Goal: Find specific page/section: Find specific page/section

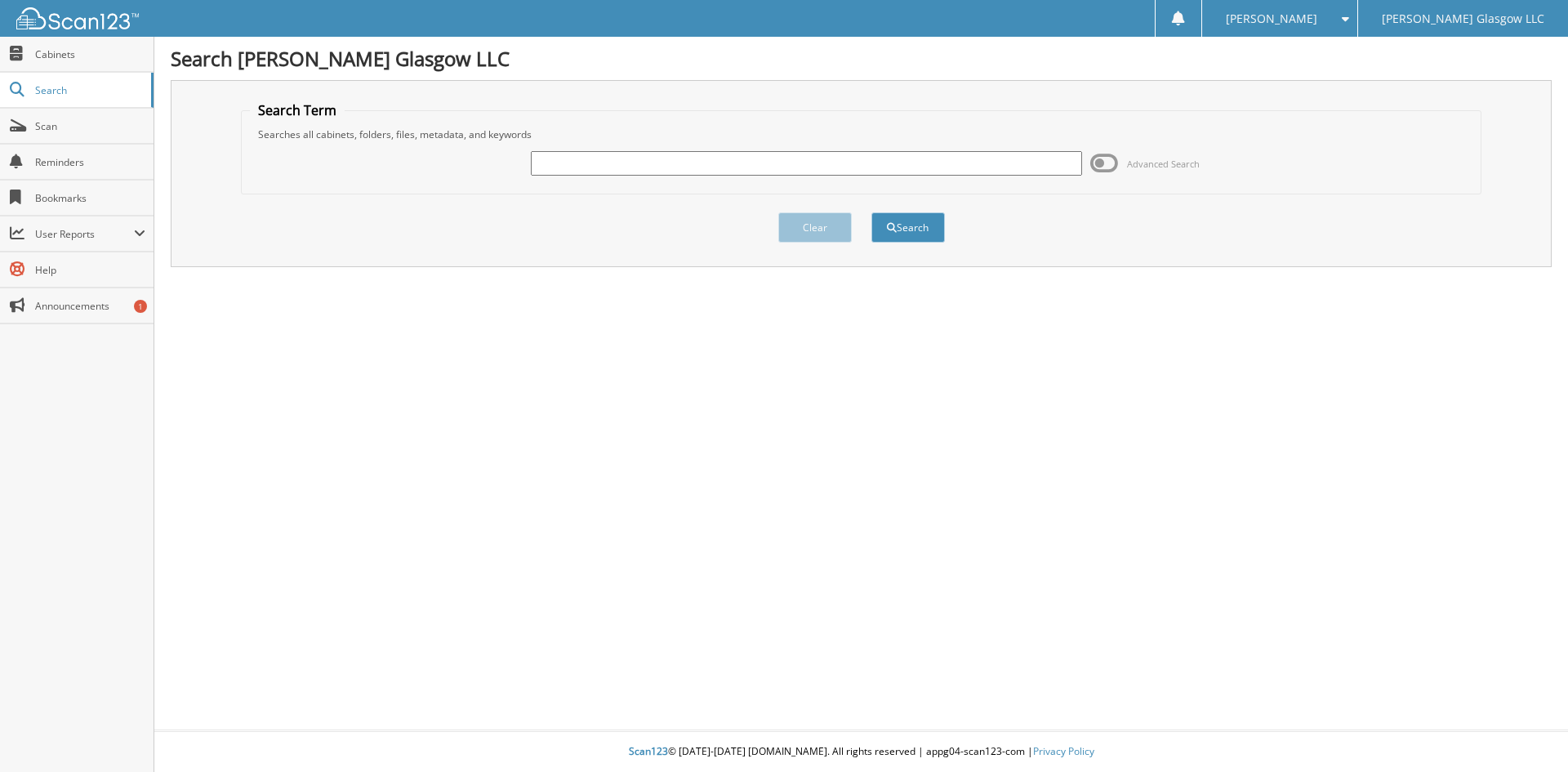
click at [551, 167] on input "text" at bounding box center [805, 163] width 550 height 24
type input "6097020"
click at [925, 226] on button "Search" at bounding box center [908, 227] width 73 height 30
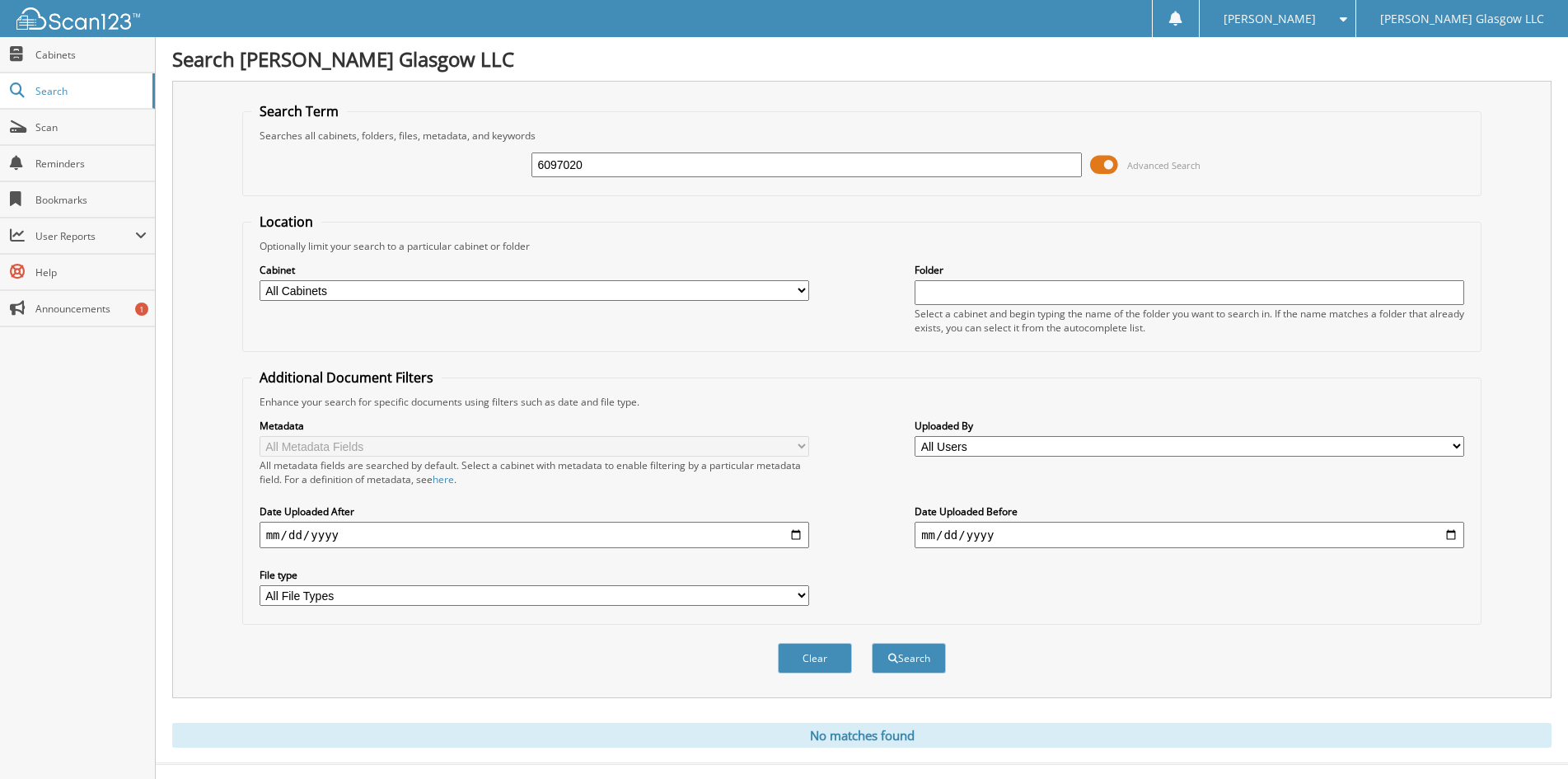
click at [1110, 162] on span at bounding box center [1104, 165] width 28 height 25
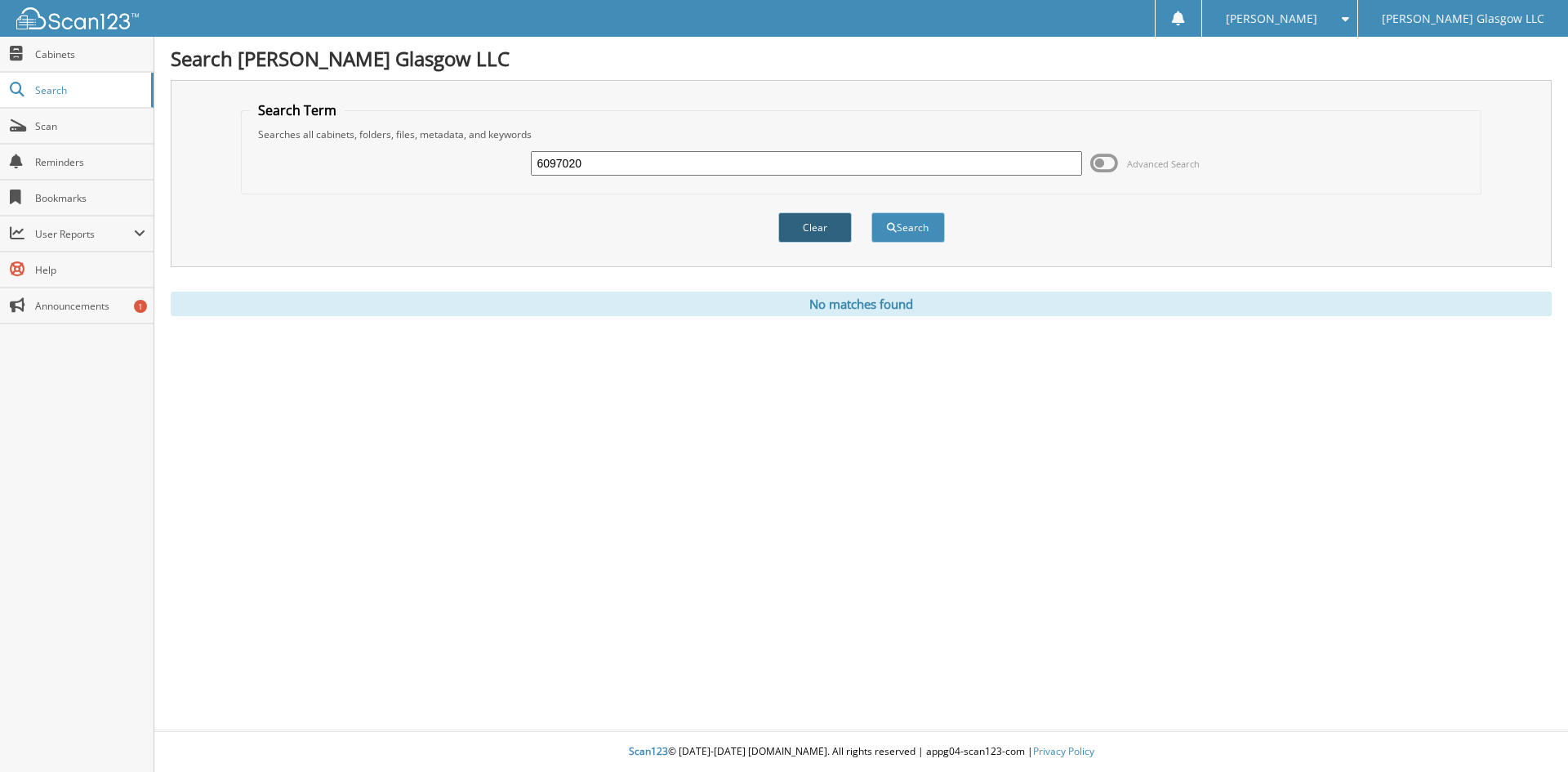
click at [814, 232] on button "Clear" at bounding box center [814, 227] width 73 height 30
